Goal: Task Accomplishment & Management: Use online tool/utility

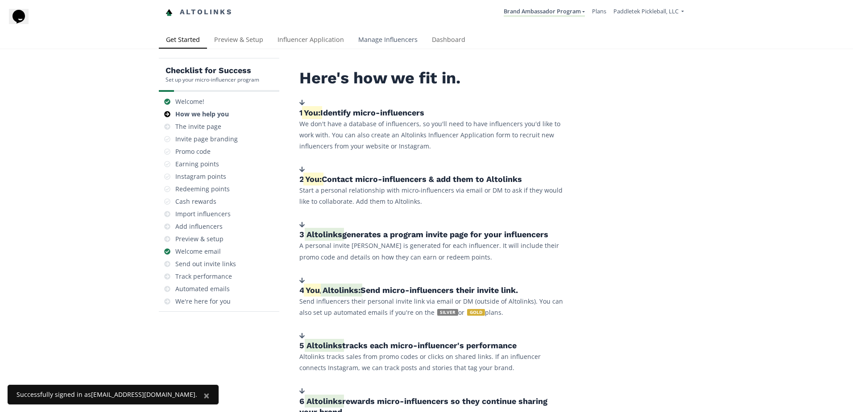
click at [410, 38] on link "Manage Influencers" at bounding box center [388, 41] width 74 height 18
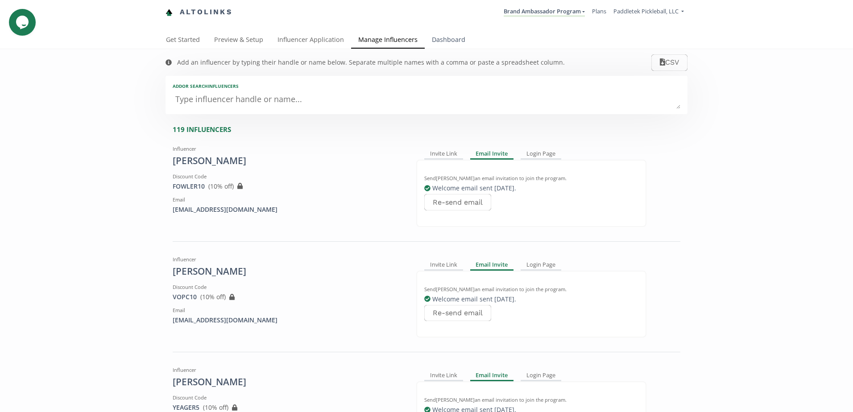
click at [438, 37] on link "Dashboard" at bounding box center [449, 41] width 48 height 18
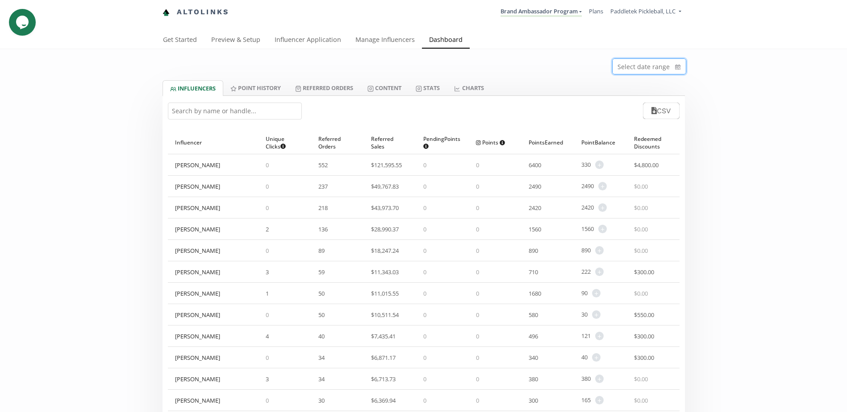
click at [678, 63] on icon "calendar" at bounding box center [677, 66] width 5 height 9
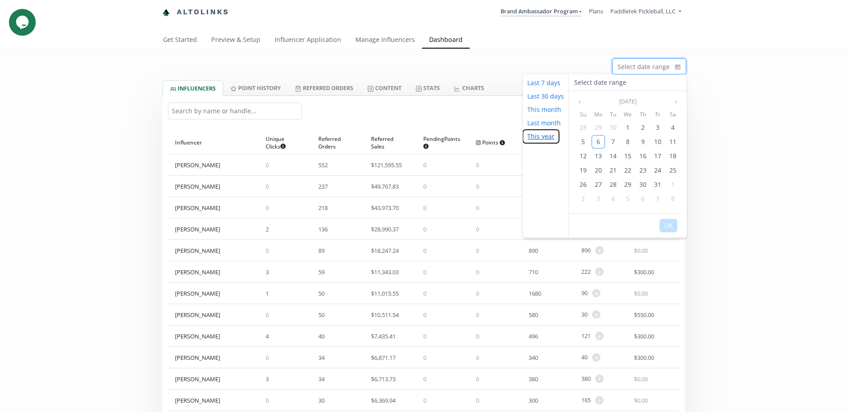
click at [543, 139] on button "This year" at bounding box center [541, 136] width 36 height 13
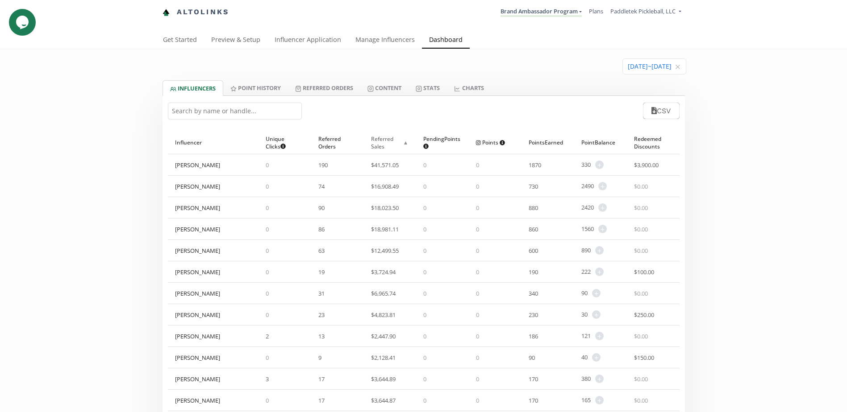
click at [402, 139] on span "▲" at bounding box center [405, 142] width 7 height 9
click at [404, 146] on span "▲" at bounding box center [405, 142] width 7 height 9
click at [670, 117] on button "CSV" at bounding box center [660, 110] width 39 height 19
